Goal: Navigation & Orientation: Find specific page/section

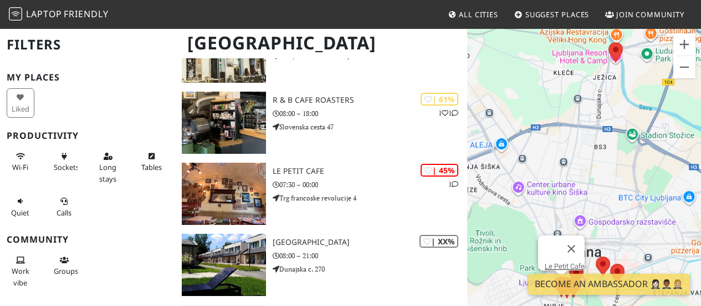
scroll to position [495, 0]
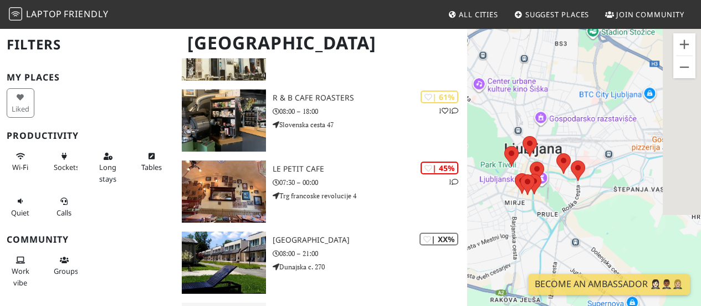
drag, startPoint x: 594, startPoint y: 205, endPoint x: 552, endPoint y: 98, distance: 114.8
click at [552, 98] on div "Druk op de pijltoetsen om te navigeren." at bounding box center [584, 181] width 234 height 306
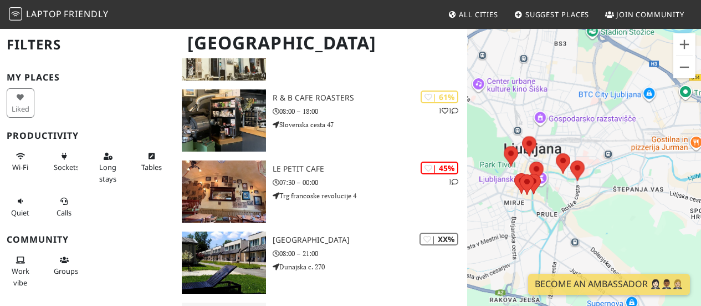
click at [566, 183] on div "Druk op de pijltoetsen om te navigeren." at bounding box center [584, 181] width 234 height 306
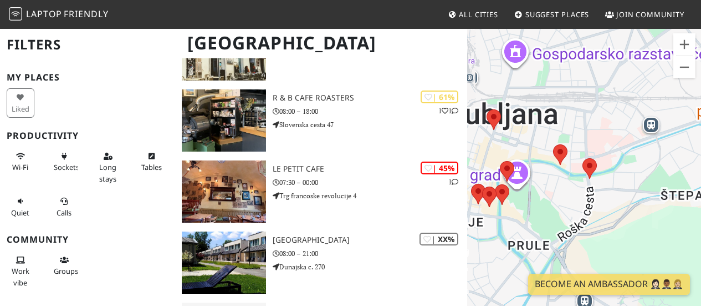
click at [566, 183] on div "Druk op de pijltoetsen om te navigeren." at bounding box center [584, 181] width 234 height 306
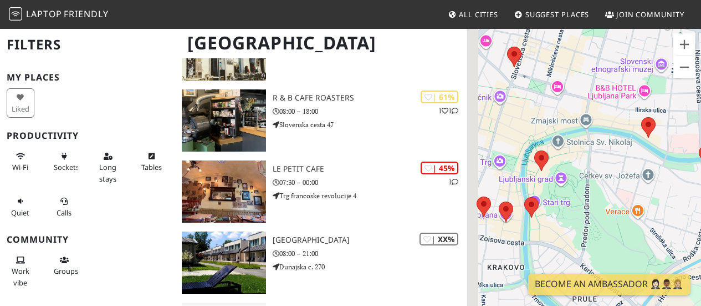
drag, startPoint x: 496, startPoint y: 176, endPoint x: 590, endPoint y: 167, distance: 94.7
click at [590, 167] on div "Druk op de pijltoetsen om te navigeren." at bounding box center [584, 181] width 234 height 306
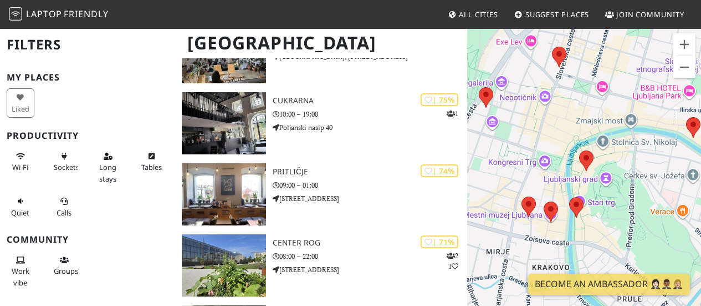
scroll to position [138, 0]
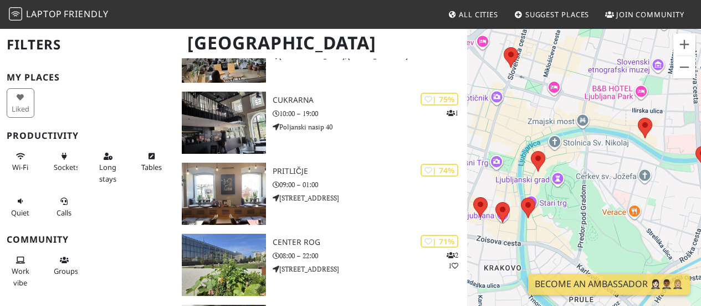
drag, startPoint x: 529, startPoint y: 166, endPoint x: 588, endPoint y: 167, distance: 58.8
click at [588, 167] on div "Druk op de pijltoetsen om te navigeren." at bounding box center [584, 181] width 234 height 306
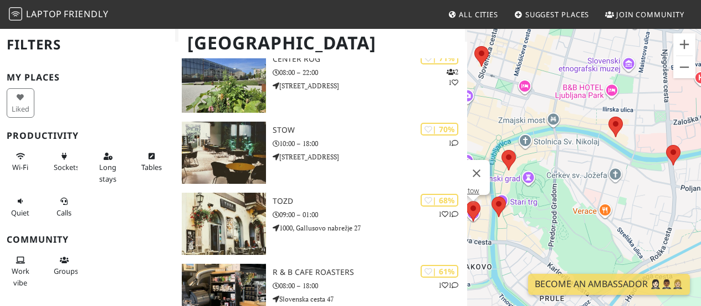
scroll to position [322, 0]
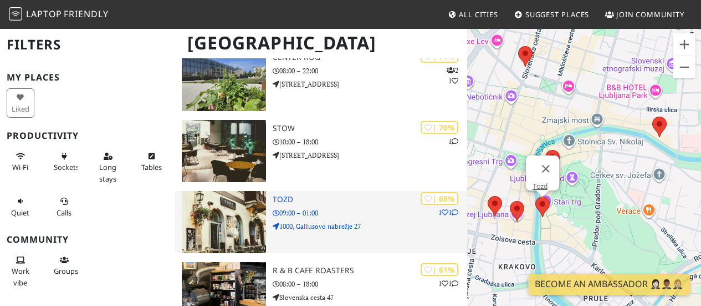
click at [298, 197] on h3 "Tozd" at bounding box center [370, 199] width 195 height 9
